Goal: Task Accomplishment & Management: Use online tool/utility

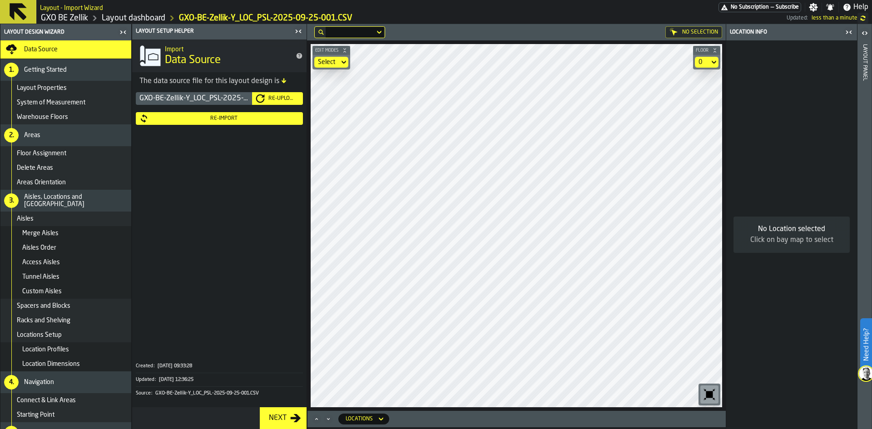
click at [203, 118] on div "Re-Import" at bounding box center [224, 118] width 151 height 6
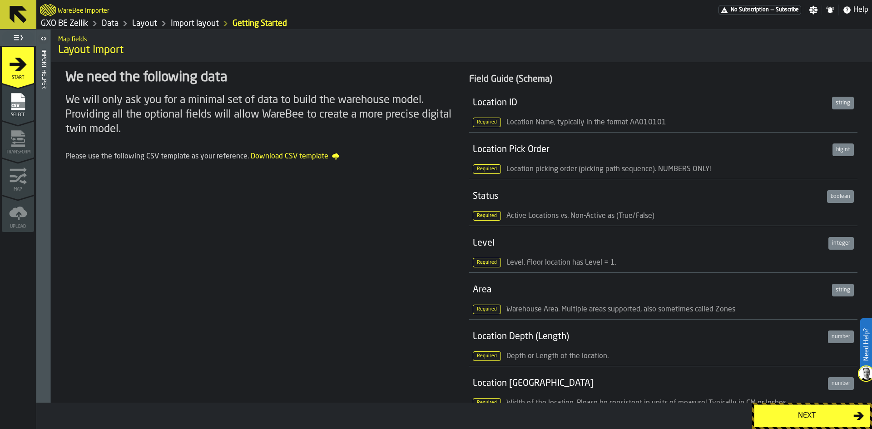
click at [149, 25] on link "Layout" at bounding box center [144, 24] width 25 height 10
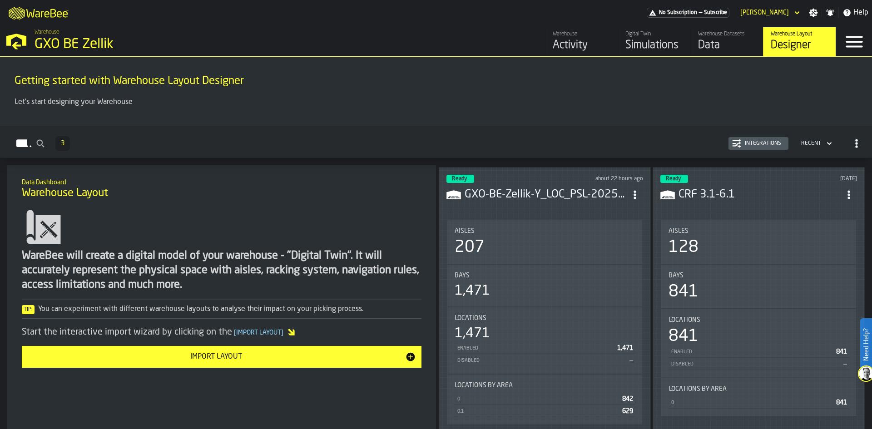
click at [521, 221] on div "Aisles 207" at bounding box center [544, 242] width 195 height 44
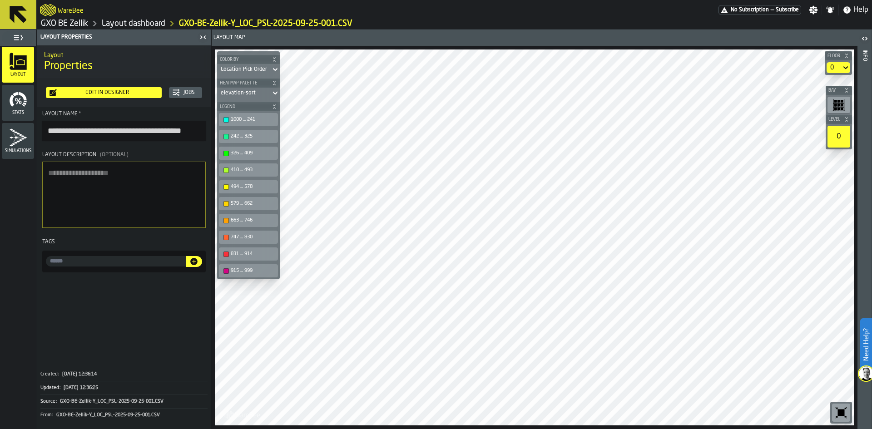
click at [85, 91] on div "Edit in Designer" at bounding box center [107, 92] width 101 height 6
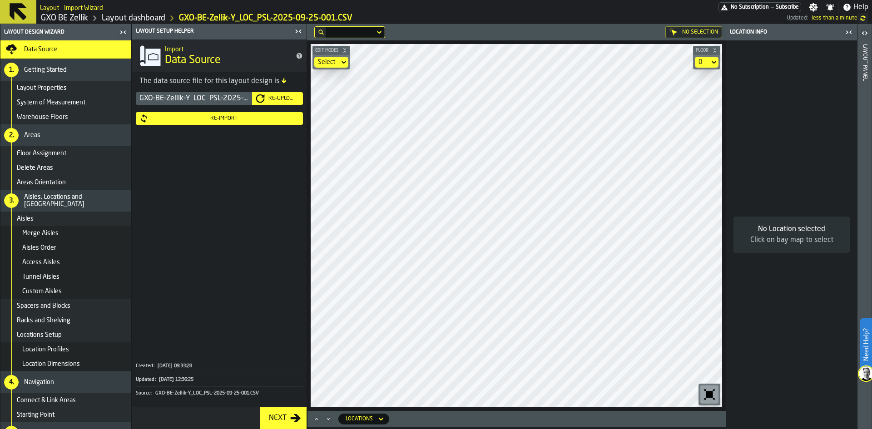
click at [219, 120] on div "Re-Import" at bounding box center [224, 118] width 151 height 6
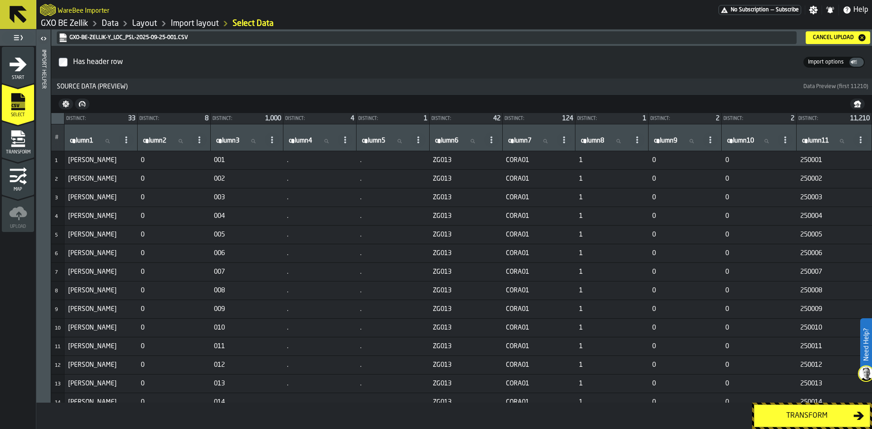
click at [160, 138] on span "column2" at bounding box center [154, 140] width 23 height 7
click at [160, 138] on input "column2 column2" at bounding box center [165, 141] width 49 height 12
type input "*"
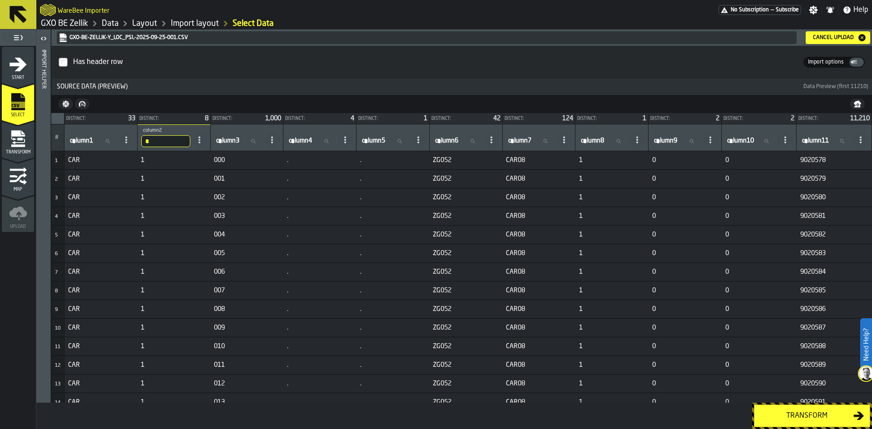
click at [248, 140] on input "column3 column3" at bounding box center [238, 141] width 49 height 12
type input "*"
click at [248, 140] on input "column3 column3" at bounding box center [238, 141] width 49 height 12
type input "***"
